Goal: Task Accomplishment & Management: Use online tool/utility

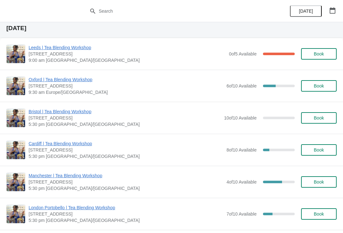
scroll to position [260, 0]
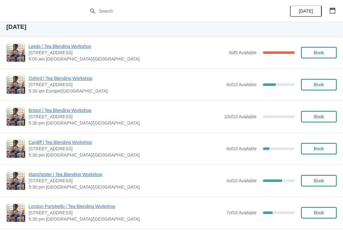
click at [79, 81] on span "Oxford | Tea Blending Workshop" at bounding box center [126, 78] width 195 height 6
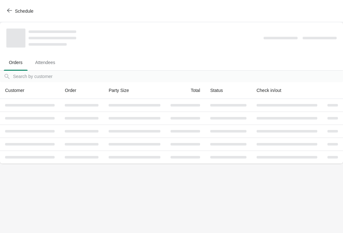
scroll to position [0, 0]
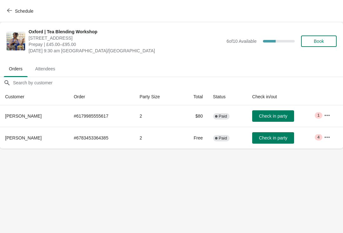
click at [323, 113] on button "button" at bounding box center [326, 115] width 11 height 11
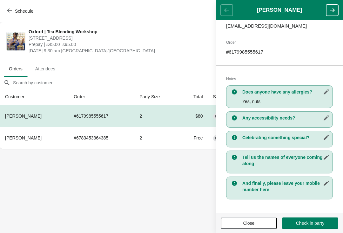
scroll to position [85, 0]
click at [255, 225] on span "Close" at bounding box center [248, 223] width 45 height 5
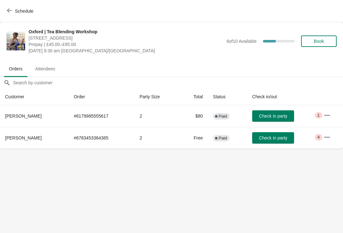
click at [327, 138] on icon "button" at bounding box center [327, 137] width 6 height 6
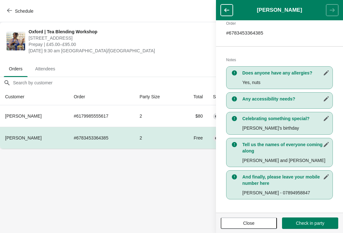
scroll to position [104, 0]
click at [256, 218] on button "Close" at bounding box center [249, 223] width 56 height 11
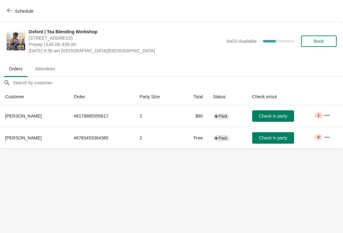
click at [327, 119] on button "button" at bounding box center [326, 115] width 11 height 11
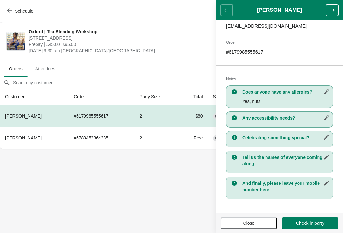
scroll to position [85, 0]
click at [252, 221] on span "Close" at bounding box center [248, 223] width 11 height 5
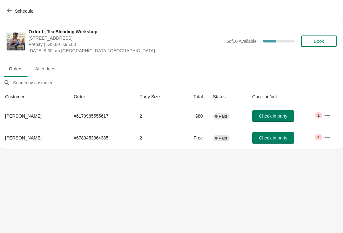
click at [330, 133] on button "button" at bounding box center [326, 137] width 11 height 11
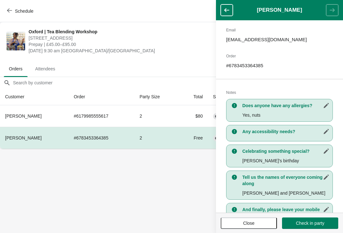
scroll to position [72, 0]
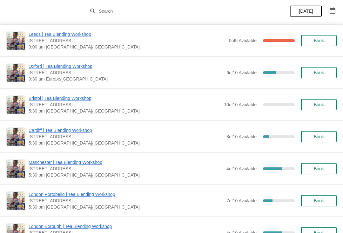
scroll to position [272, 0]
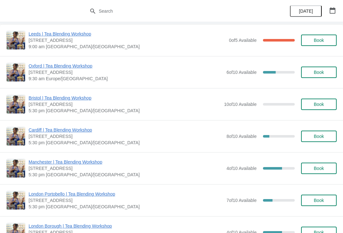
click at [71, 73] on span "[STREET_ADDRESS]" at bounding box center [126, 72] width 195 height 6
click at [78, 66] on span "Oxford | Tea Blending Workshop" at bounding box center [126, 66] width 195 height 6
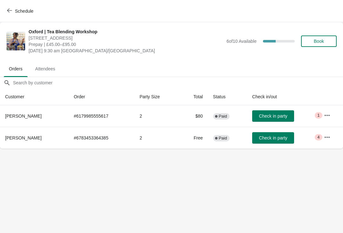
click at [328, 112] on icon "button" at bounding box center [327, 115] width 6 height 6
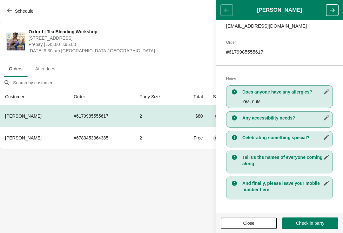
click at [255, 221] on span "Close" at bounding box center [248, 223] width 11 height 5
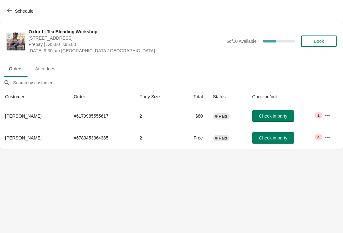
click at [332, 136] on button "button" at bounding box center [326, 137] width 11 height 11
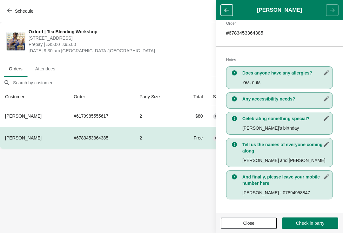
scroll to position [104, 0]
click at [251, 219] on button "Close" at bounding box center [249, 223] width 56 height 11
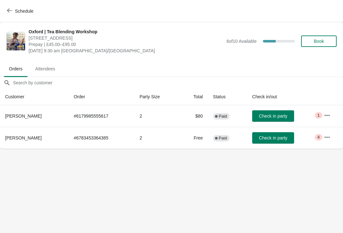
click at [324, 116] on icon "button" at bounding box center [327, 115] width 6 height 6
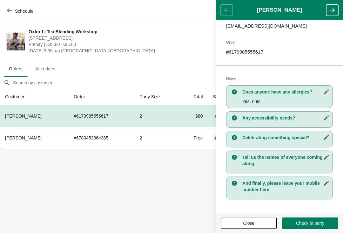
scroll to position [85, 0]
click at [249, 225] on span "Close" at bounding box center [248, 223] width 11 height 5
